Goal: Task Accomplishment & Management: Manage account settings

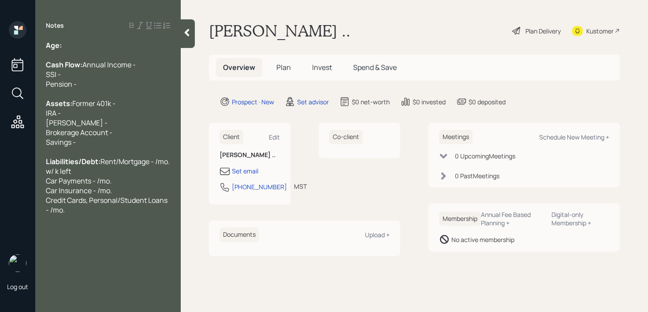
click at [93, 46] on div "Age:" at bounding box center [108, 46] width 124 height 10
drag, startPoint x: 79, startPoint y: 49, endPoint x: 63, endPoint y: 49, distance: 15.4
click at [63, 49] on div "Age: [DEMOGRAPHIC_DATA]" at bounding box center [108, 46] width 124 height 10
click at [108, 47] on div "Age: [DEMOGRAPHIC_DATA]" at bounding box center [108, 46] width 124 height 10
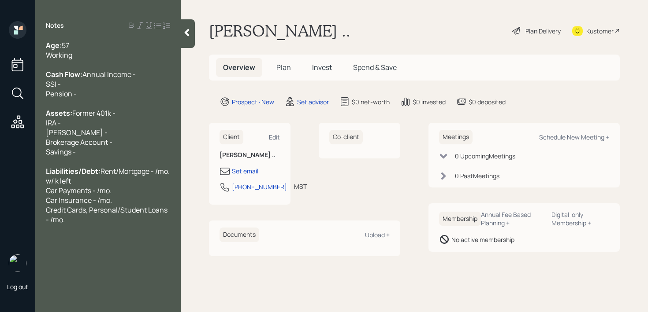
click at [133, 108] on div at bounding box center [108, 104] width 124 height 10
click at [128, 130] on div "Assets: Former 401k - IRA - [PERSON_NAME] - Brokerage Account - Savings -" at bounding box center [108, 132] width 124 height 48
click at [104, 157] on div "Assets: Former 401k - IRA - [PERSON_NAME] - Brokerage Account - Savings -" at bounding box center [108, 132] width 124 height 48
click at [115, 52] on div "Working" at bounding box center [108, 55] width 124 height 10
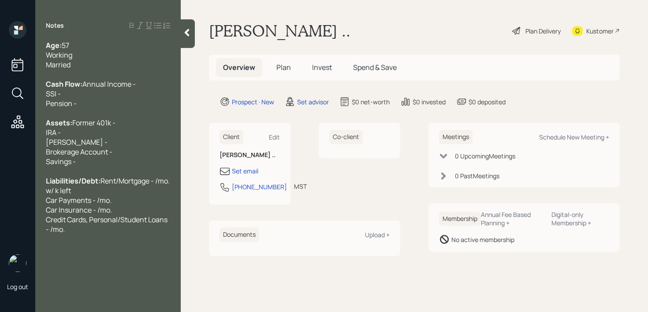
click at [101, 165] on div "Assets: Former 401k - IRA - [PERSON_NAME] - Brokerage Account - Savings -" at bounding box center [108, 142] width 124 height 48
click at [103, 167] on div "Assets: Former 401k - IRA - [PERSON_NAME] - Brokerage Account - Savings -" at bounding box center [108, 142] width 124 height 48
drag, startPoint x: 121, startPoint y: 168, endPoint x: 0, endPoint y: 168, distance: 120.7
click at [0, 168] on div "Log out Notes Age: [DEMOGRAPHIC_DATA] Working Married Cash Flow: Annual Income …" at bounding box center [324, 156] width 648 height 312
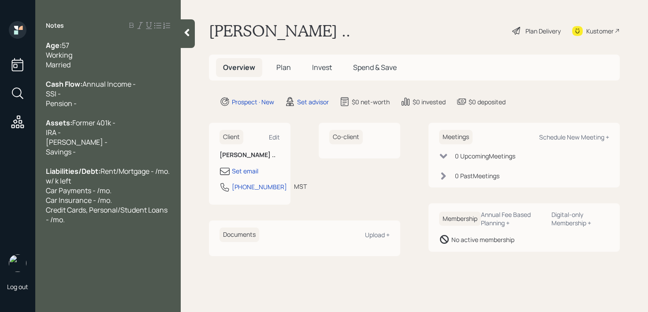
click at [100, 157] on div "Assets: Former 401k - IRA - [PERSON_NAME] - Savings -" at bounding box center [108, 137] width 124 height 39
drag, startPoint x: 138, startPoint y: 179, endPoint x: 0, endPoint y: 179, distance: 137.9
click at [0, 179] on div "Log out Notes Age: [DEMOGRAPHIC_DATA] Working Married Cash Flow: Annual Income …" at bounding box center [324, 156] width 648 height 312
click at [63, 157] on span "Former 401k - IRA - [PERSON_NAME] - Savings - k" at bounding box center [81, 137] width 70 height 39
drag, startPoint x: 88, startPoint y: 176, endPoint x: 0, endPoint y: 174, distance: 88.1
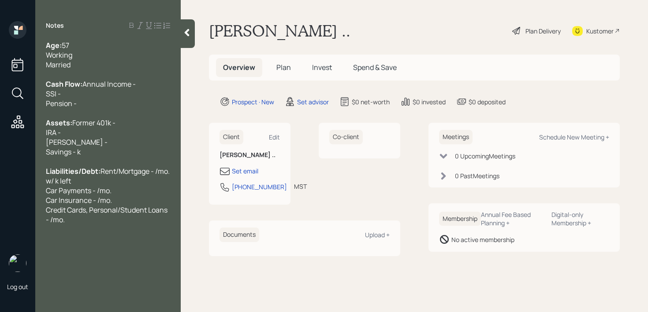
click at [0, 176] on div "Log out Notes Age: [DEMOGRAPHIC_DATA] Working Married Cash Flow: Annual Income …" at bounding box center [324, 156] width 648 height 312
click at [64, 167] on div at bounding box center [108, 162] width 124 height 10
drag, startPoint x: 96, startPoint y: 173, endPoint x: 30, endPoint y: 173, distance: 66.5
click at [25, 173] on div "Log out Notes Age: [DEMOGRAPHIC_DATA] Working Married Cash Flow: Annual Income …" at bounding box center [324, 156] width 648 height 312
click at [85, 157] on div "Assets: Former 401k - IRA - [PERSON_NAME] - Savings - k" at bounding box center [108, 137] width 124 height 39
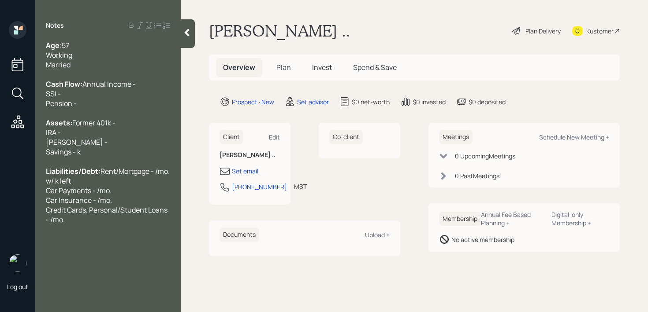
click at [87, 157] on div "Assets: Former 401k - IRA - [PERSON_NAME] - Savings - k" at bounding box center [108, 137] width 124 height 39
drag, startPoint x: 102, startPoint y: 157, endPoint x: 43, endPoint y: 150, distance: 59.9
click at [43, 150] on div "Age: [DEMOGRAPHIC_DATA] Working Married Cash Flow: Annual Income - SSI - Pensio…" at bounding box center [107, 133] width 145 height 184
click at [88, 167] on div at bounding box center [108, 162] width 124 height 10
click at [80, 157] on span "Former 401k - IRA - [PERSON_NAME] - Savings - k" at bounding box center [81, 137] width 70 height 39
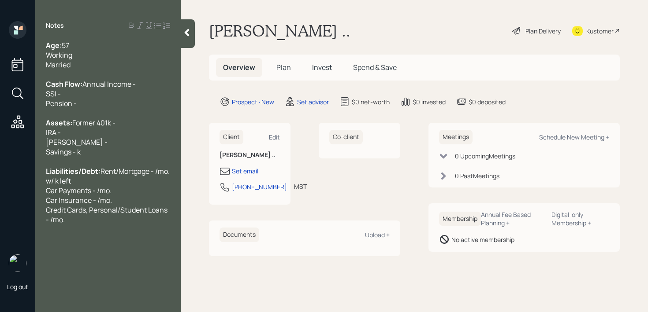
click at [80, 157] on span "Former 401k - IRA - [PERSON_NAME] - Savings - k" at bounding box center [81, 137] width 70 height 39
click at [78, 157] on span "Former 401k - IRA - [PERSON_NAME] - Savings - k" at bounding box center [81, 137] width 70 height 39
click at [110, 156] on div "Assets: Former 401k - IRA - [PERSON_NAME] - Savings - 450k" at bounding box center [108, 137] width 124 height 39
drag, startPoint x: 89, startPoint y: 163, endPoint x: 35, endPoint y: 149, distance: 55.5
click at [35, 149] on div "Log out Notes Age: [DEMOGRAPHIC_DATA] Working Married Cash Flow: Annual Income …" at bounding box center [324, 156] width 648 height 312
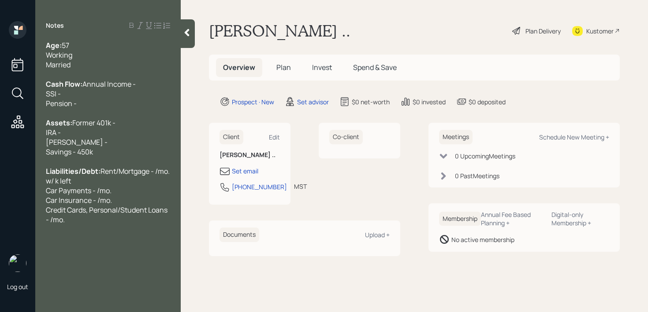
click at [88, 157] on div "Assets: Former 401k - IRA - [PERSON_NAME] - Savings - 450k" at bounding box center [108, 137] width 124 height 39
drag, startPoint x: 88, startPoint y: 161, endPoint x: 35, endPoint y: 155, distance: 53.2
click at [35, 155] on div "Log out Notes Age: [DEMOGRAPHIC_DATA] Working Married Cash Flow: Annual Income …" at bounding box center [324, 156] width 648 height 312
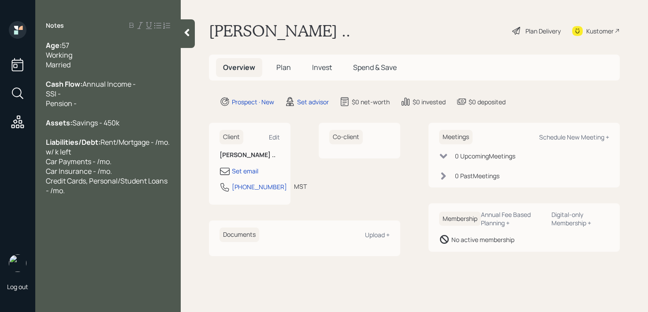
click at [119, 128] on div "Assets: Savings - 450k" at bounding box center [108, 123] width 124 height 10
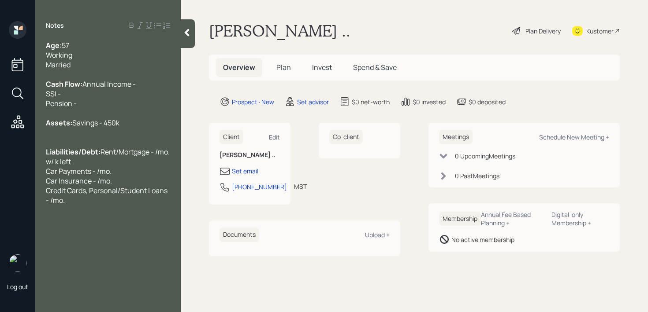
click at [125, 102] on div "Cash Flow: Annual Income - SSI - Pension -" at bounding box center [108, 93] width 124 height 29
click at [104, 128] on div "Assets: Savings - 450k" at bounding box center [108, 123] width 124 height 10
click at [106, 182] on span "Rent/Mortgage - /mo. w/ k left Car Payments - /mo. Car Insurance - /mo. Credit …" at bounding box center [108, 176] width 125 height 58
drag, startPoint x: 64, startPoint y: 183, endPoint x: 17, endPoint y: 182, distance: 47.2
click at [22, 183] on div "Log out Notes Age: [DEMOGRAPHIC_DATA] Working Married Cash Flow: Annual Income …" at bounding box center [324, 156] width 648 height 312
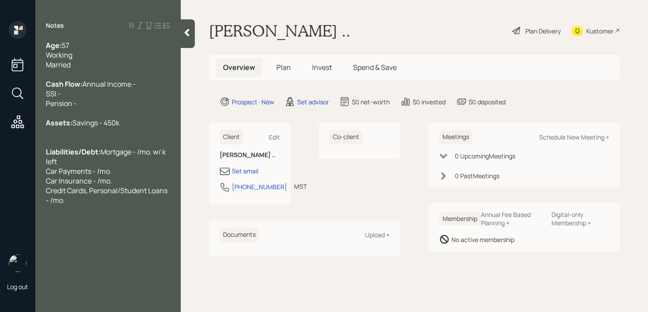
click at [105, 189] on span "Mortgage - /mo. w/ k left Car Payments - /mo. Car Insurance - /mo. Credit Cards…" at bounding box center [107, 176] width 123 height 58
click at [110, 180] on span "Rent/Mortgage - /mo. w/ k left Car Payments - /mo. Car Insurance - /mo. Credit …" at bounding box center [108, 176] width 125 height 58
click at [110, 89] on div "Cash Flow: Annual Income - SSI - Pension -" at bounding box center [108, 93] width 124 height 29
drag, startPoint x: 89, startPoint y: 118, endPoint x: 32, endPoint y: 104, distance: 57.9
click at [32, 104] on div "Log out Notes Age: [DEMOGRAPHIC_DATA] Working Married Cash Flow: Annual Income …" at bounding box center [324, 156] width 648 height 312
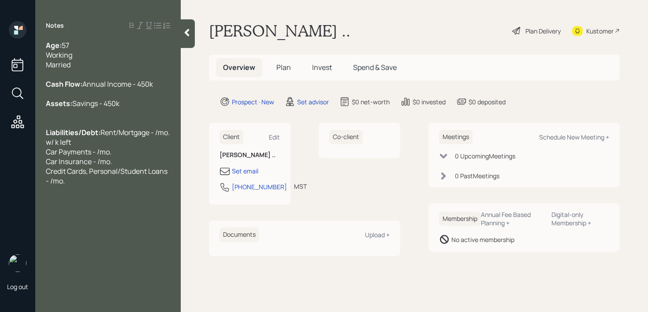
click at [113, 89] on span "Annual Income - 450k" at bounding box center [117, 84] width 70 height 10
drag, startPoint x: 109, startPoint y: 121, endPoint x: 0, endPoint y: 121, distance: 109.3
click at [0, 121] on div "Log out Notes Age: [DEMOGRAPHIC_DATA] Working Married Cash Flow: Annual Income …" at bounding box center [324, 156] width 648 height 312
click at [72, 108] on span "Savings - 450k" at bounding box center [95, 104] width 47 height 10
drag, startPoint x: 117, startPoint y: 122, endPoint x: 19, endPoint y: 122, distance: 98.2
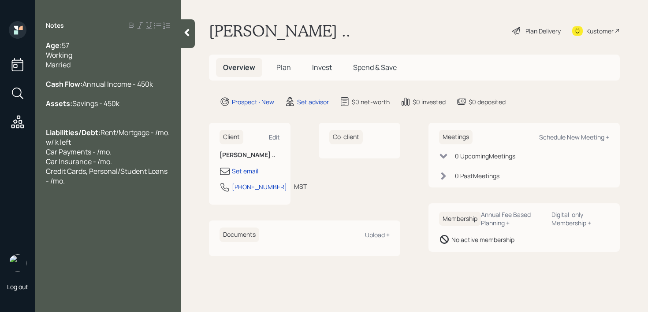
click at [19, 122] on div "Log out Notes Age: [DEMOGRAPHIC_DATA] Working Married Cash Flow: Annual Income …" at bounding box center [324, 156] width 648 height 312
click at [90, 108] on span "Savings - 450k" at bounding box center [95, 104] width 47 height 10
drag, startPoint x: 122, startPoint y: 121, endPoint x: 0, endPoint y: 121, distance: 121.6
click at [0, 121] on div "Log out Notes Age: [DEMOGRAPHIC_DATA] Working Married Cash Flow: Annual Income …" at bounding box center [324, 156] width 648 height 312
click at [112, 108] on div "Assets: Savings - 450k" at bounding box center [108, 104] width 124 height 10
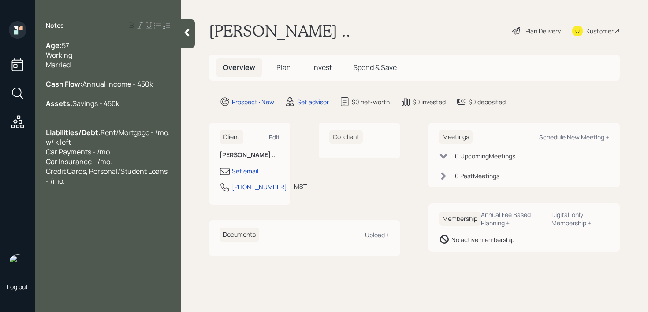
drag, startPoint x: 107, startPoint y: 124, endPoint x: 0, endPoint y: 124, distance: 106.6
click at [0, 124] on div "Log out Notes Age: [DEMOGRAPHIC_DATA] Working Married Cash Flow: Annual Income …" at bounding box center [324, 156] width 648 height 312
click at [122, 127] on div "Age: [DEMOGRAPHIC_DATA] Working Married Cash Flow: Annual Income - 450k Assets:…" at bounding box center [108, 113] width 124 height 145
click at [119, 165] on span "Rent/Mortgage - /mo. w/ k left Car Payments - /mo. Car Insurance - /mo. Credit …" at bounding box center [108, 157] width 125 height 58
click at [96, 174] on span "Rent/Mortgage - /mo. w/ k left Car Payments - /mo. Car Insurance - /mo. Credit …" at bounding box center [108, 157] width 125 height 58
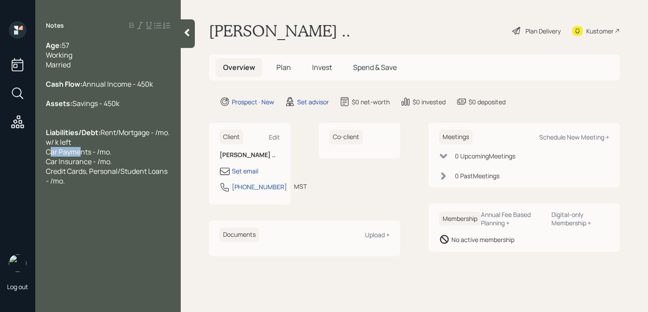
drag, startPoint x: 74, startPoint y: 167, endPoint x: 26, endPoint y: 167, distance: 48.0
click at [26, 167] on div "Log out Notes Age: [DEMOGRAPHIC_DATA] Working Married Cash Flow: Annual Income …" at bounding box center [324, 156] width 648 height 312
click at [99, 168] on span "Rent/Mortgage - /mo. w/ k left Car Payments - /mo. Car Insurance - /mo. Credit …" at bounding box center [108, 157] width 125 height 58
drag, startPoint x: 67, startPoint y: 163, endPoint x: 21, endPoint y: 163, distance: 46.3
click at [21, 163] on div "Log out Notes Age: [DEMOGRAPHIC_DATA] Working Married Cash Flow: Annual Income …" at bounding box center [324, 156] width 648 height 312
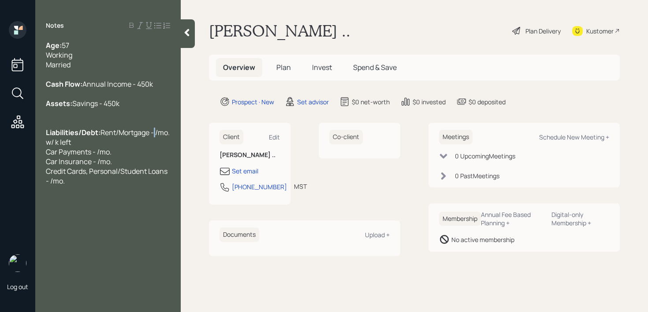
click at [99, 159] on span "Rent/Mortgage - /mo. w/ k left Car Payments - /mo. Car Insurance - /mo. Credit …" at bounding box center [108, 157] width 125 height 58
click at [111, 159] on span "Rent/Mortgage - /mo. w/ k left Car Payments - /mo. Car Insurance - /mo. Credit …" at bounding box center [108, 157] width 125 height 58
click at [94, 205] on div "Notes Age: [DEMOGRAPHIC_DATA] Working Married Cash Flow: Annual Income - 450k A…" at bounding box center [107, 161] width 145 height 281
click at [94, 186] on div "Liabilities/Debt: Rent/Mortgage - /mo. w/ k left Car Payments - /mo. Car Insura…" at bounding box center [108, 157] width 124 height 58
drag, startPoint x: 94, startPoint y: 204, endPoint x: 38, endPoint y: 165, distance: 68.7
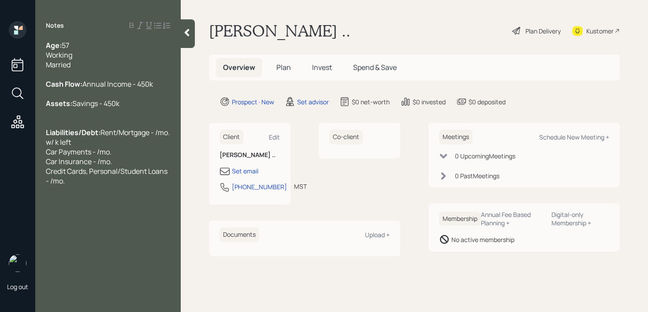
click at [38, 165] on div "Age: [DEMOGRAPHIC_DATA] Working Married Cash Flow: Annual Income - 450k Assets:…" at bounding box center [107, 113] width 145 height 145
click at [89, 147] on span "Total Monthly Expenses - ~8k/mo." at bounding box center [96, 137] width 100 height 19
click at [113, 128] on div at bounding box center [108, 123] width 124 height 10
click at [127, 108] on div "Assets: Savings - 450k" at bounding box center [108, 104] width 124 height 10
click at [133, 89] on div "Cash Flow: Annual Income - 450k" at bounding box center [108, 84] width 124 height 10
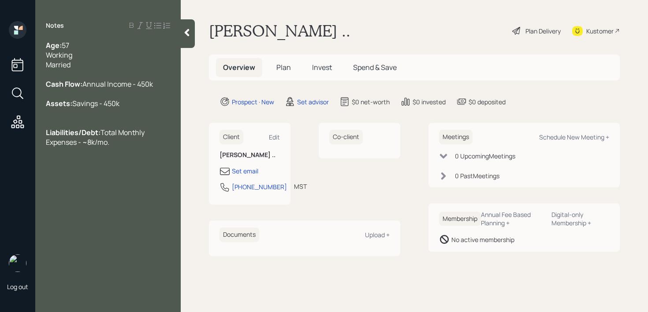
click at [139, 73] on div at bounding box center [108, 75] width 124 height 10
click at [139, 99] on div at bounding box center [108, 94] width 124 height 10
click at [167, 147] on div "Liabilities/Debt: Total Monthly Expenses - ~8k/mo." at bounding box center [108, 137] width 124 height 19
click at [251, 171] on div "Set email" at bounding box center [245, 171] width 26 height 9
select select "America/[GEOGRAPHIC_DATA]"
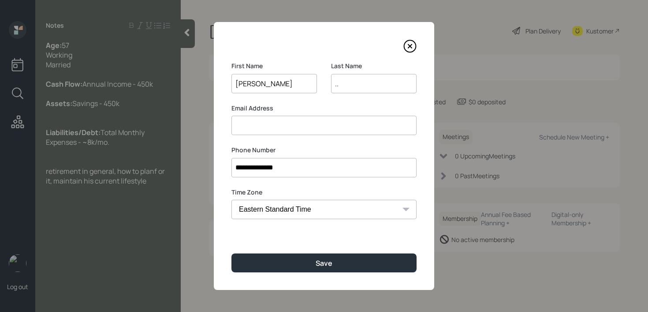
drag, startPoint x: 354, startPoint y: 82, endPoint x: 200, endPoint y: 82, distance: 153.8
click at [200, 82] on div "**********" at bounding box center [324, 156] width 648 height 312
type input "[PERSON_NAME]"
click at [274, 114] on div "Email Address" at bounding box center [323, 120] width 185 height 32
click at [276, 119] on input at bounding box center [323, 125] width 185 height 19
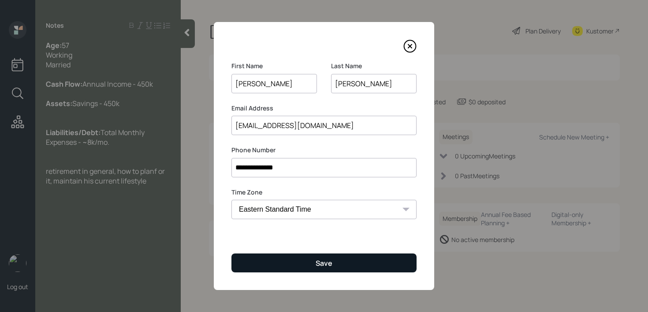
type input "[EMAIL_ADDRESS][DOMAIN_NAME]"
click at [357, 268] on button "Save" at bounding box center [323, 263] width 185 height 19
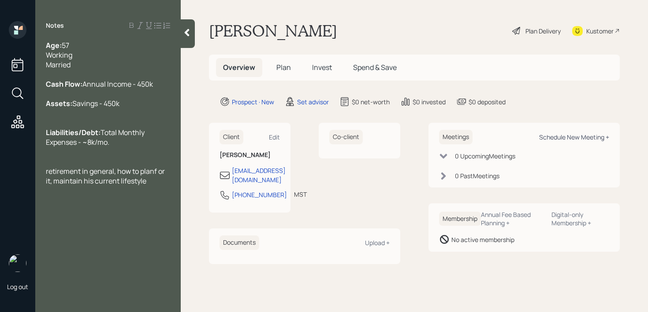
click at [567, 139] on div "Schedule New Meeting +" at bounding box center [574, 137] width 70 height 8
select select "round-[PERSON_NAME]"
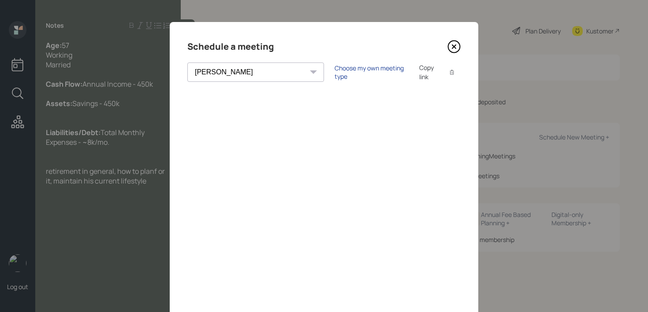
click at [357, 74] on div "Choose my own meeting type" at bounding box center [371, 72] width 74 height 17
click at [456, 47] on icon at bounding box center [453, 46] width 13 height 13
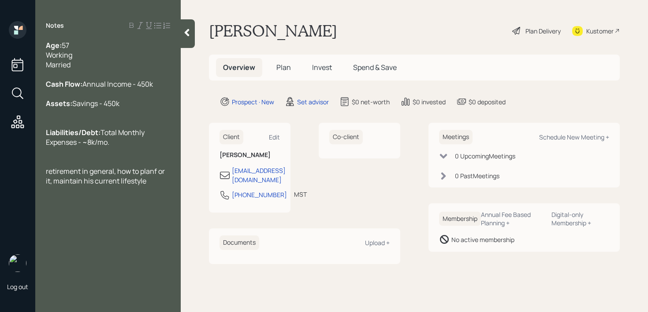
click at [147, 228] on div "Notes Age: [DEMOGRAPHIC_DATA] Working Married Cash Flow: Annual Income - 450k A…" at bounding box center [107, 161] width 145 height 281
click at [153, 186] on div "retirement in general, how to planf or it, maintain his current lifestyle" at bounding box center [108, 176] width 124 height 19
drag, startPoint x: 150, startPoint y: 200, endPoint x: 88, endPoint y: 200, distance: 62.1
click at [88, 186] on div "retirement in general, how to planf or it, maintain his current lifestyle" at bounding box center [108, 176] width 124 height 19
click at [104, 167] on div at bounding box center [108, 162] width 124 height 10
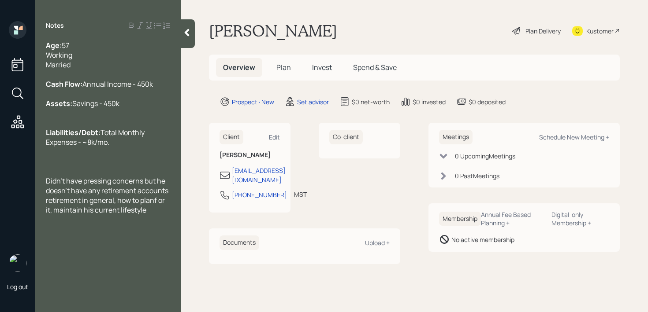
click at [82, 58] on div "Working" at bounding box center [108, 55] width 124 height 10
click at [117, 215] on span "retirement in general, how to planf or it, maintain his current lifestyle" at bounding box center [106, 205] width 120 height 19
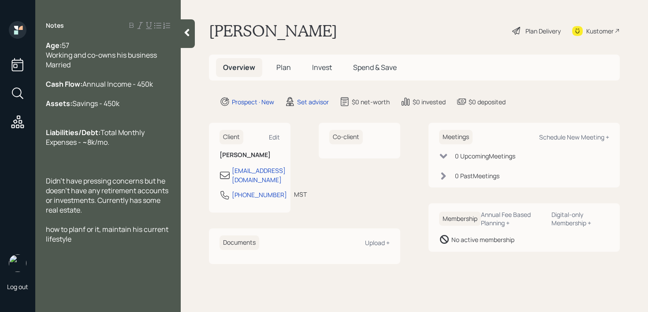
click at [118, 215] on div "Didn't have pressing concerns but he doesn't have any retirement accounts or in…" at bounding box center [108, 195] width 124 height 39
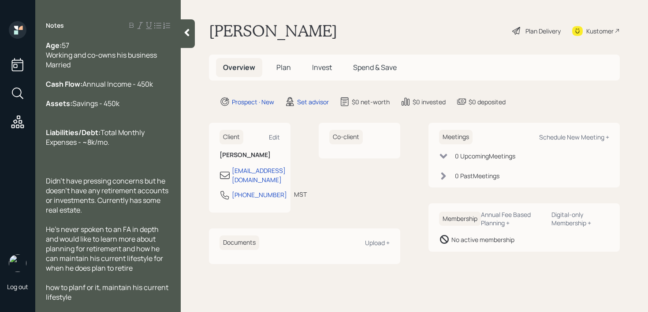
scroll to position [39, 0]
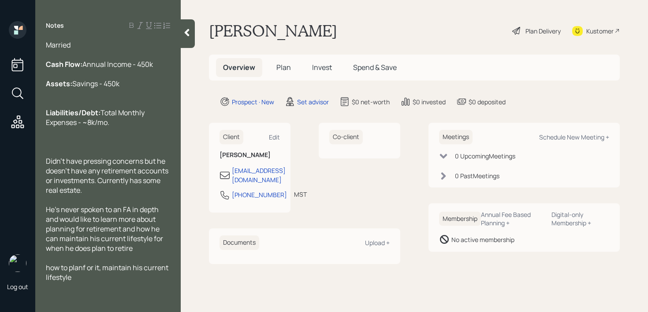
drag, startPoint x: 95, startPoint y: 279, endPoint x: 45, endPoint y: 264, distance: 51.6
click at [45, 264] on div "Age: [DEMOGRAPHIC_DATA] Working and co-owns his business Married Cash Flow: Ann…" at bounding box center [107, 171] width 145 height 261
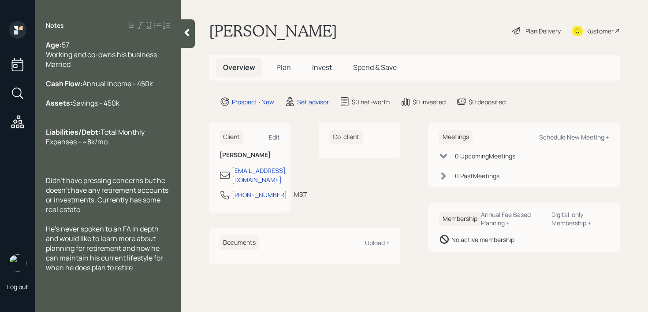
scroll to position [10, 0]
click at [189, 35] on icon at bounding box center [187, 32] width 5 height 7
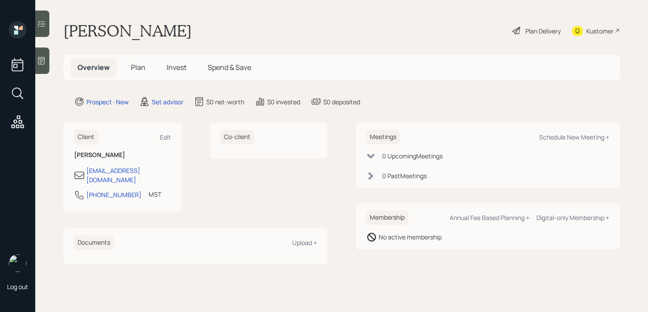
click at [305, 19] on main "[PERSON_NAME] Plan Delivery Kustomer Overview Plan Invest Spend & Save Prospect…" at bounding box center [341, 156] width 612 height 312
